Goal: Transaction & Acquisition: Purchase product/service

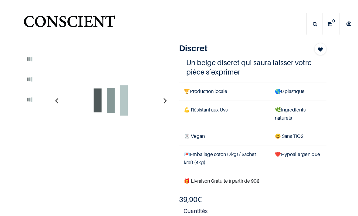
select select "24"
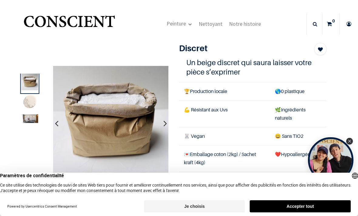
click at [201, 205] on button "Je choisis" at bounding box center [194, 207] width 101 height 12
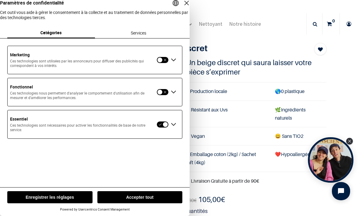
click at [53, 194] on button "Enregistrer les réglages" at bounding box center [49, 197] width 85 height 12
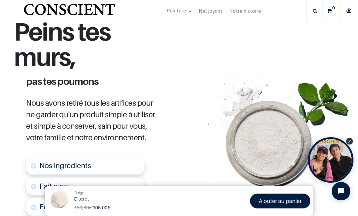
scroll to position [259, 0]
